Goal: Task Accomplishment & Management: Manage account settings

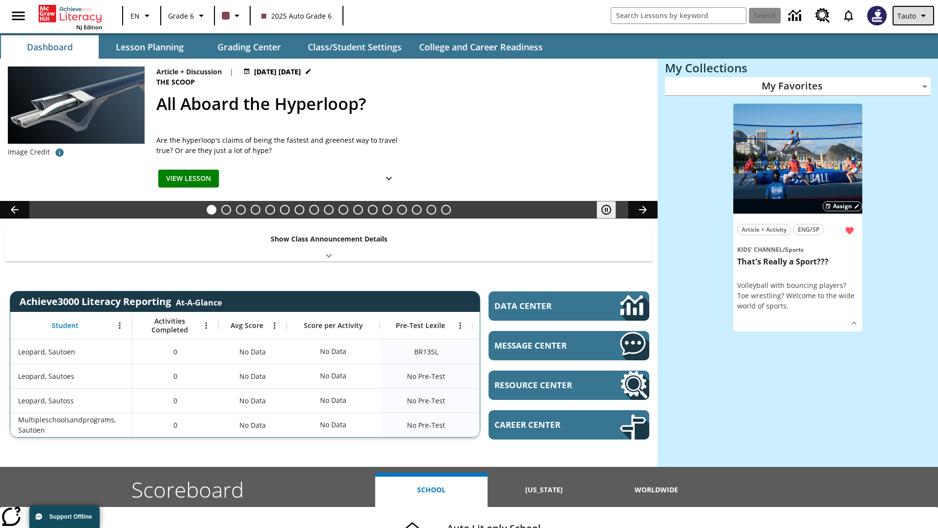
click at [914, 16] on span "Tauto" at bounding box center [907, 16] width 19 height 10
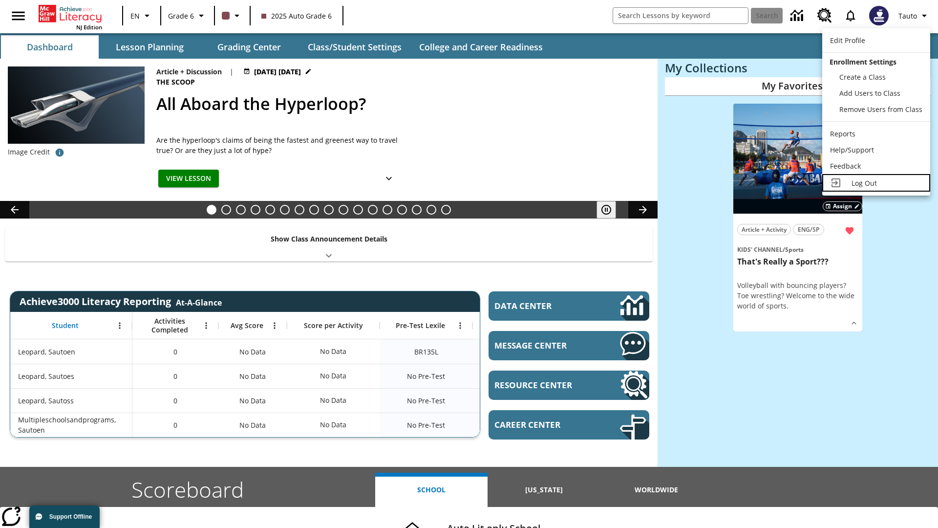
click at [876, 183] on span "Log Out" at bounding box center [864, 182] width 25 height 9
